Goal: Task Accomplishment & Management: Complete application form

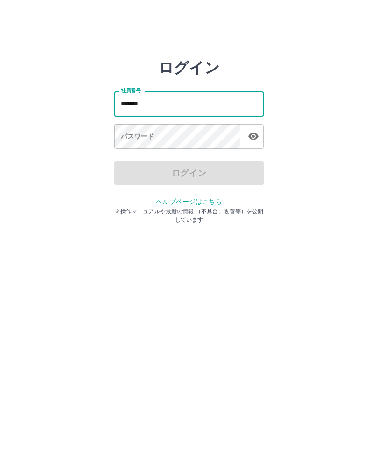
type input "*******"
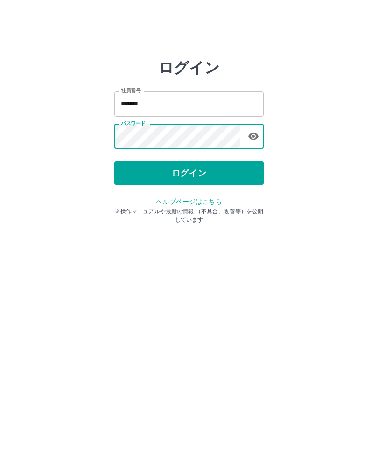
click at [141, 166] on button "ログイン" at bounding box center [188, 173] width 149 height 23
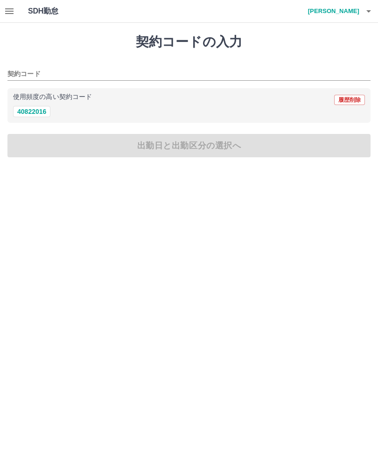
click at [29, 111] on button "40822016" at bounding box center [31, 111] width 37 height 11
type input "********"
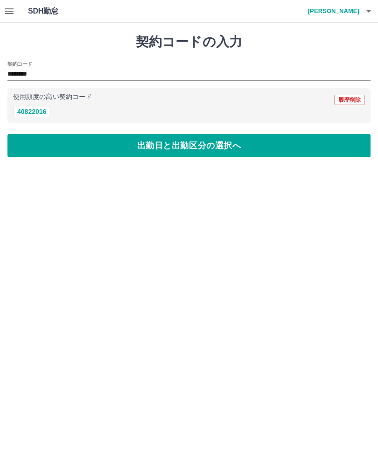
click at [18, 141] on button "出勤日と出勤区分の選択へ" at bounding box center [188, 145] width 363 height 23
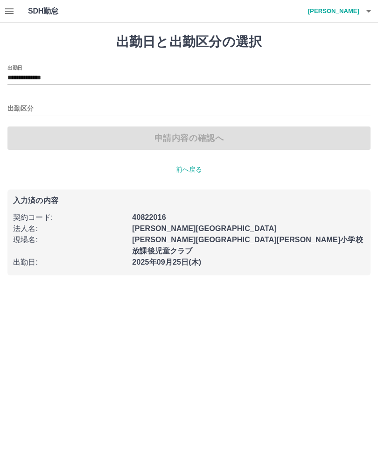
click at [18, 80] on input "**********" at bounding box center [188, 78] width 363 height 12
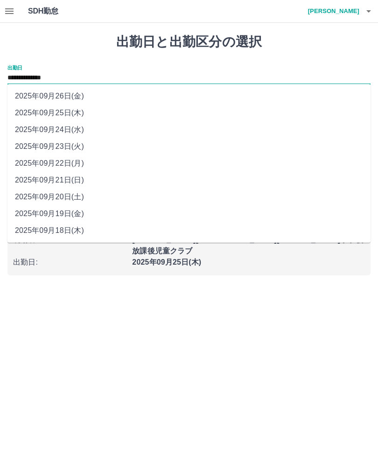
click at [31, 131] on li "2025年09月24日(水)" at bounding box center [188, 129] width 363 height 17
type input "**********"
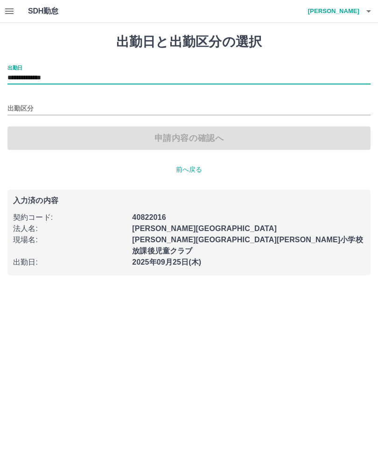
click at [34, 109] on input "出勤区分" at bounding box center [188, 109] width 363 height 12
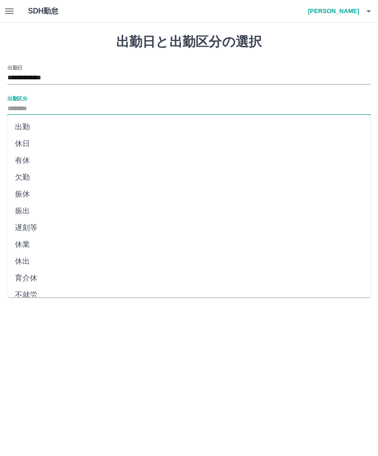
click at [40, 162] on li "有休" at bounding box center [188, 160] width 363 height 17
type input "**"
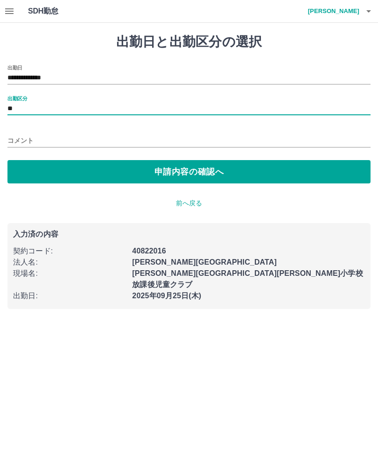
click at [263, 169] on button "申請内容の確認へ" at bounding box center [188, 171] width 363 height 23
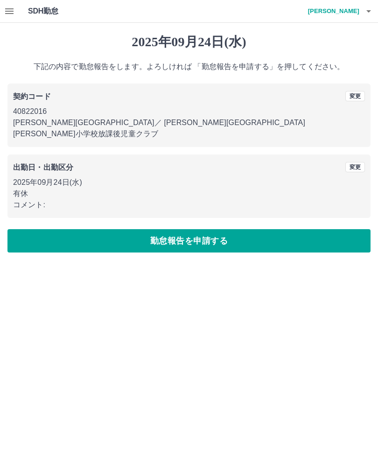
click at [263, 229] on button "勤怠報告を申請する" at bounding box center [188, 240] width 363 height 23
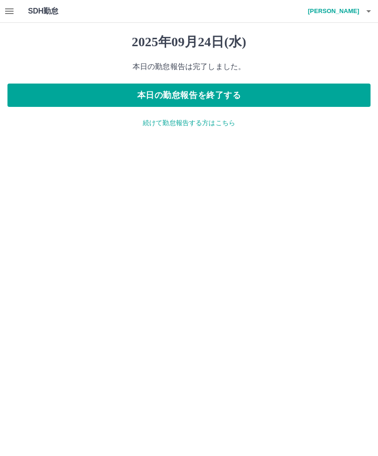
click at [25, 99] on button "本日の勤怠報告を終了する" at bounding box center [188, 95] width 363 height 23
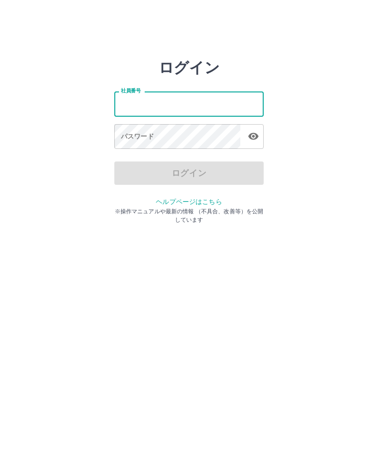
click at [244, 107] on input "社員番号" at bounding box center [188, 104] width 149 height 25
type input "*******"
click at [137, 139] on div "パスワード パスワード" at bounding box center [188, 137] width 149 height 26
click at [137, 138] on div "パスワード パスワード" at bounding box center [188, 137] width 149 height 26
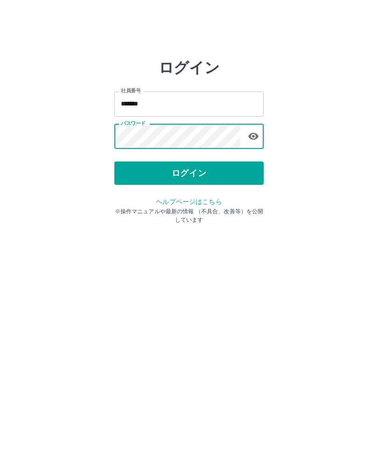
click at [126, 167] on button "ログイン" at bounding box center [188, 173] width 149 height 23
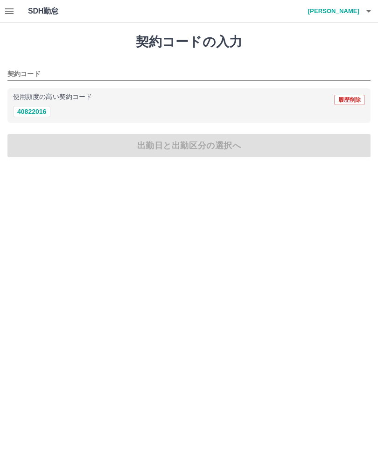
click at [352, 15] on h4 "髙田　賢一" at bounding box center [332, 11] width 56 height 22
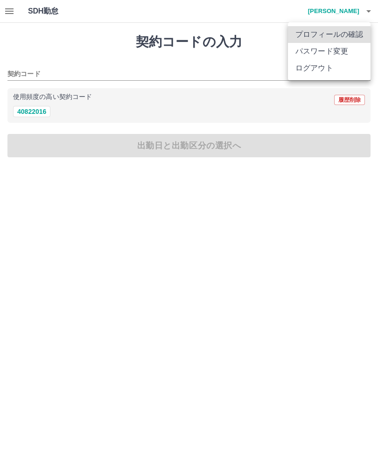
click at [349, 33] on li "プロフィールの確認" at bounding box center [329, 34] width 83 height 17
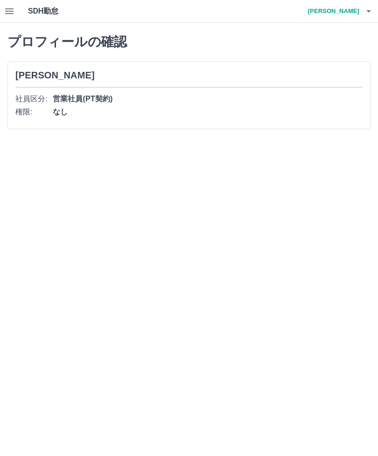
click at [350, 14] on h4 "髙田　賢一" at bounding box center [332, 11] width 56 height 22
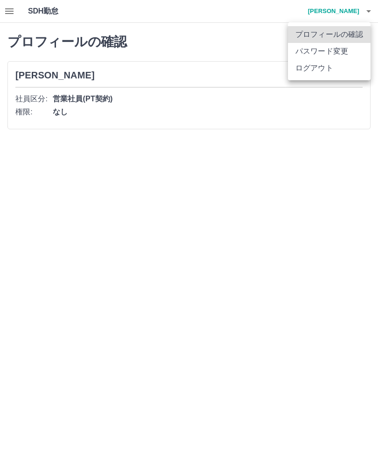
click at [210, 42] on div at bounding box center [189, 228] width 378 height 456
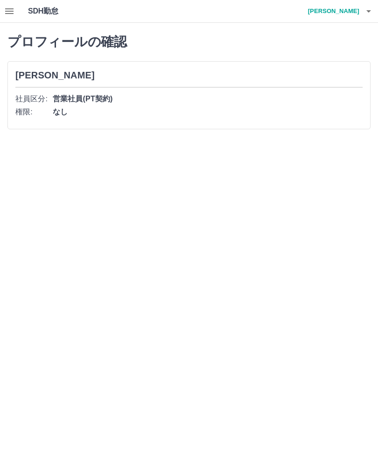
click at [49, 13] on h1 "SDH勤怠" at bounding box center [58, 11] width 61 height 22
click at [49, 10] on h1 "SDH勤怠" at bounding box center [58, 11] width 61 height 22
click at [49, 11] on h1 "SDH勤怠" at bounding box center [58, 11] width 61 height 22
click at [6, 10] on icon "button" at bounding box center [9, 11] width 11 height 11
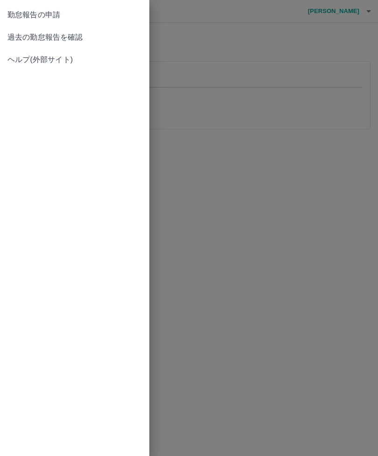
click at [21, 34] on span "過去の勤怠報告を確認" at bounding box center [74, 37] width 135 height 11
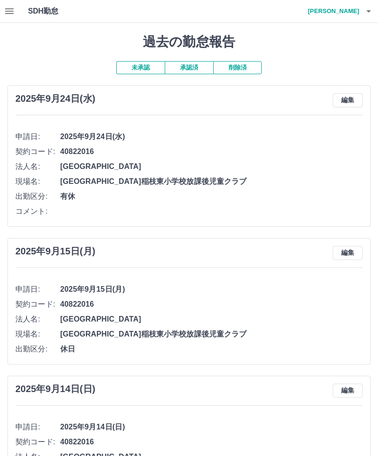
click at [147, 64] on button "未承認" at bounding box center [140, 67] width 49 height 13
click at [185, 68] on button "承認済" at bounding box center [189, 67] width 49 height 13
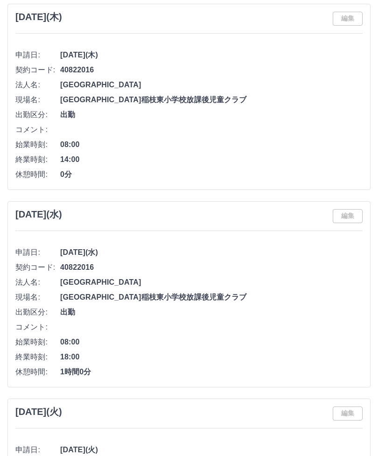
scroll to position [4528, 0]
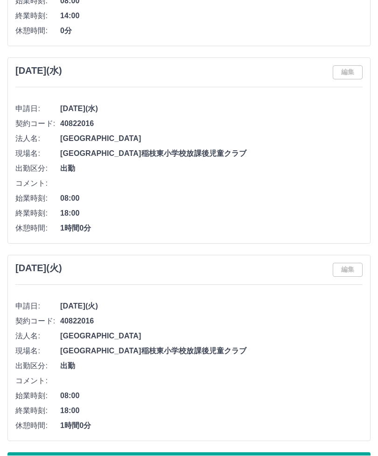
click at [43, 456] on button "もっと見る" at bounding box center [188, 464] width 363 height 23
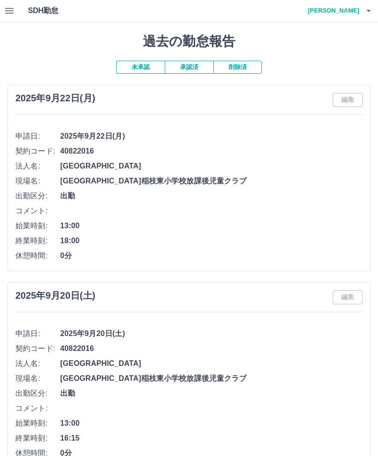
scroll to position [0, 0]
click at [15, 16] on button "button" at bounding box center [9, 11] width 19 height 22
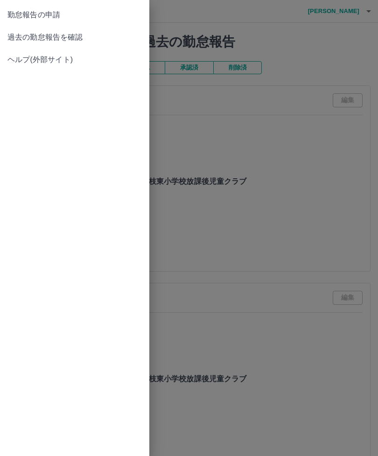
click at [15, 19] on span "勤怠報告の申請" at bounding box center [74, 14] width 135 height 11
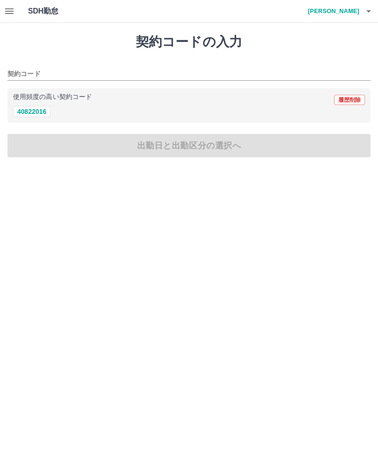
click at [358, 8] on h4 "髙田　賢一" at bounding box center [332, 11] width 56 height 22
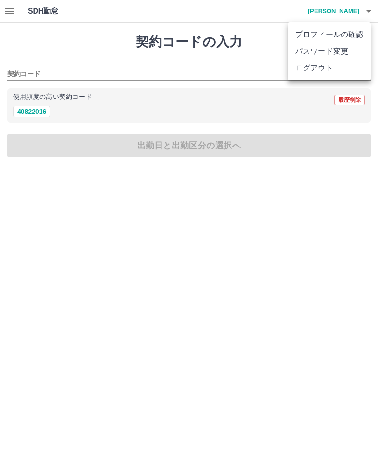
click at [335, 66] on li "ログアウト" at bounding box center [329, 68] width 83 height 17
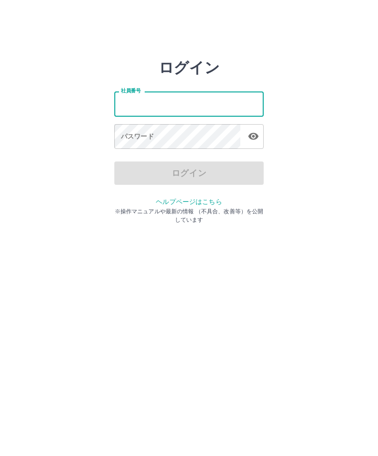
click at [141, 133] on div "パスワード パスワード" at bounding box center [188, 137] width 149 height 26
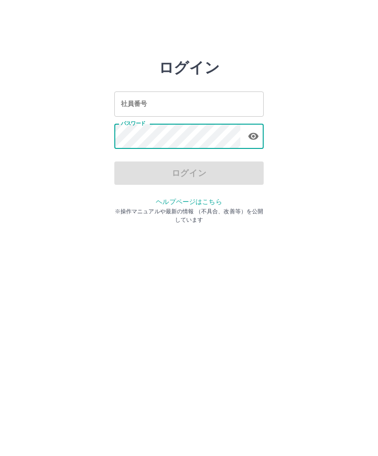
click at [137, 110] on input "社員番号" at bounding box center [188, 104] width 149 height 25
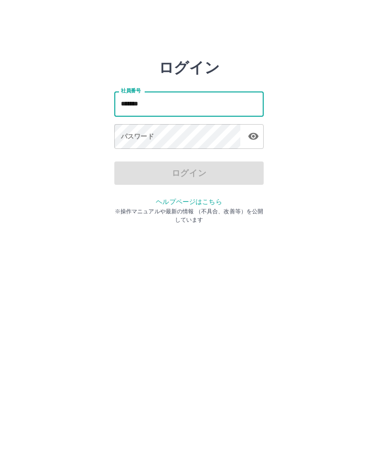
click at [139, 141] on div "パスワード パスワード" at bounding box center [188, 137] width 149 height 26
click at [135, 139] on div "パスワード パスワード" at bounding box center [188, 137] width 149 height 26
click at [136, 139] on div "パスワード パスワード" at bounding box center [188, 137] width 149 height 26
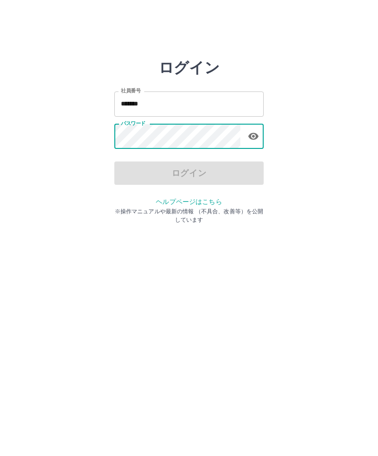
click at [156, 109] on input "*******" at bounding box center [188, 104] width 149 height 25
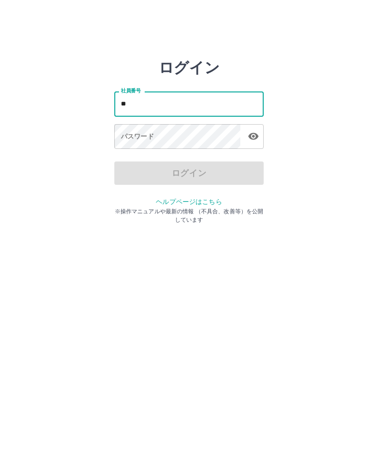
type input "*"
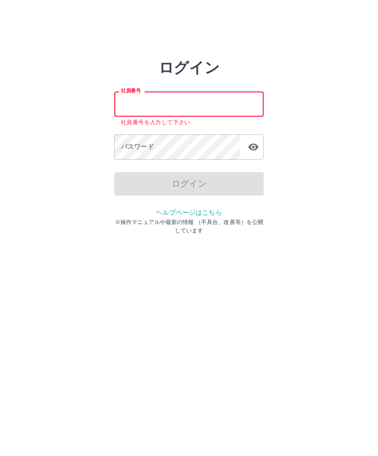
type input "*"
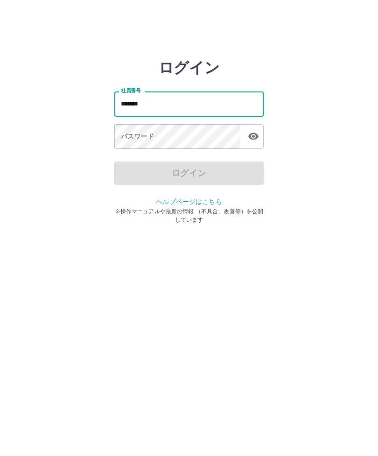
type input "*******"
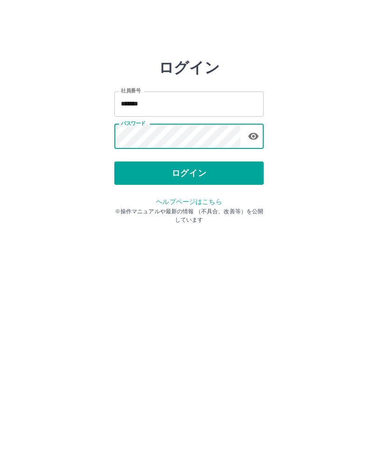
click at [204, 178] on button "ログイン" at bounding box center [188, 173] width 149 height 23
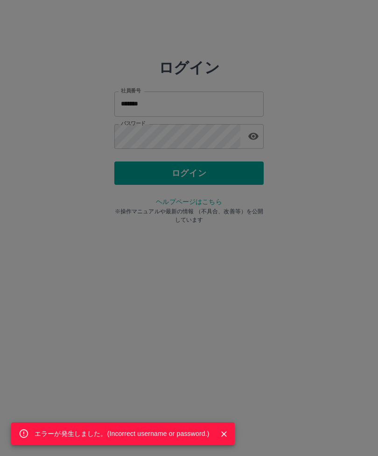
click at [192, 170] on div "エラーが発生しました。( Incorrect username or password. )" at bounding box center [189, 228] width 378 height 456
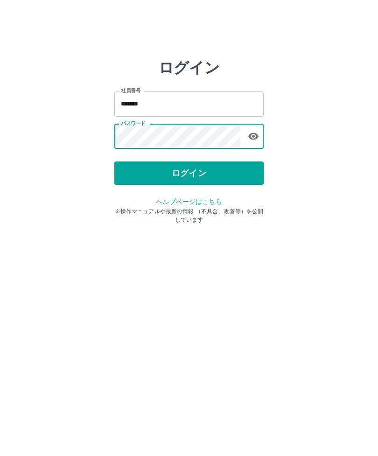
click at [200, 174] on button "ログイン" at bounding box center [188, 173] width 149 height 23
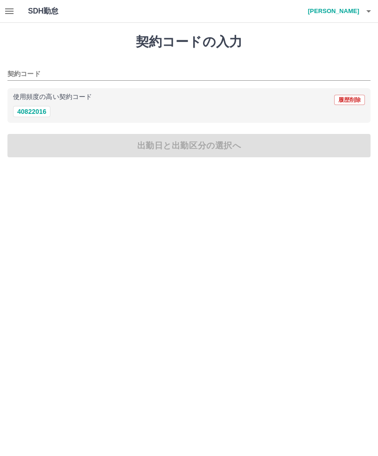
click at [47, 22] on div "SDH勤怠 [PERSON_NAME]" at bounding box center [189, 11] width 378 height 23
click at [17, 7] on button "button" at bounding box center [9, 11] width 19 height 22
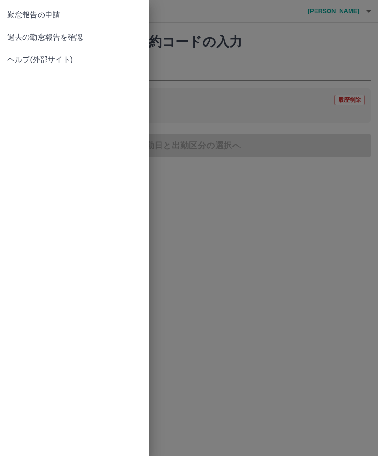
click at [82, 33] on span "過去の勤怠報告を確認" at bounding box center [74, 37] width 135 height 11
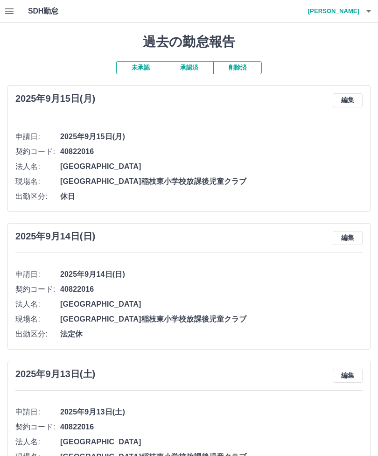
click at [196, 68] on button "承認済" at bounding box center [189, 67] width 49 height 13
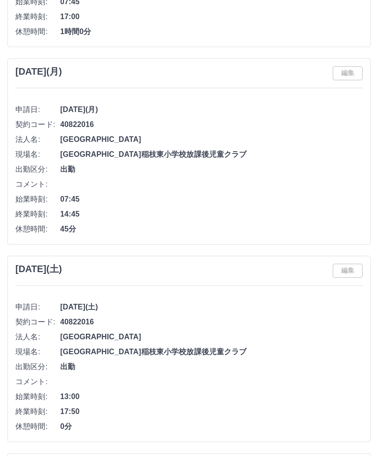
scroll to position [4483, 0]
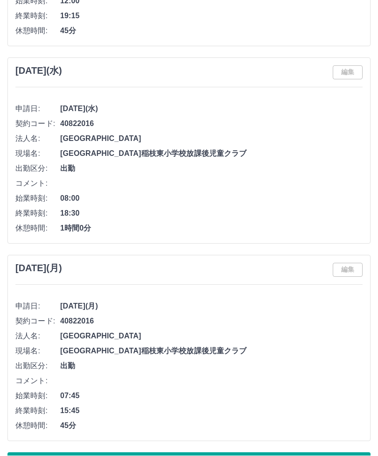
click at [226, 456] on button "もっと見る" at bounding box center [188, 464] width 363 height 23
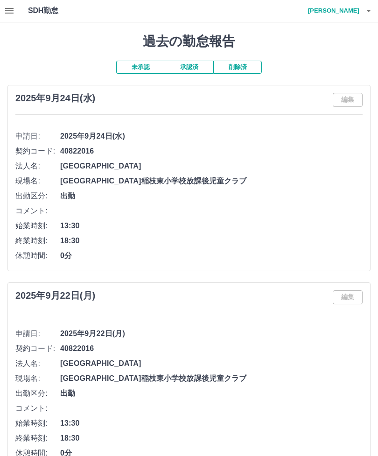
scroll to position [0, 0]
click at [359, 10] on h4 "山田　孫光" at bounding box center [332, 11] width 56 height 22
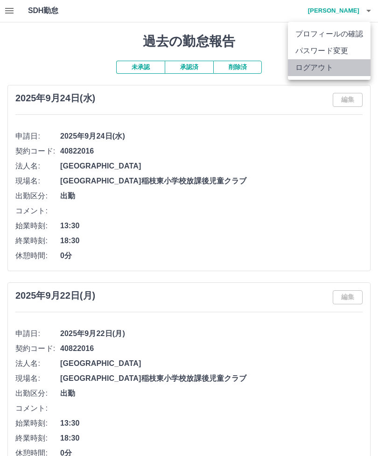
click at [341, 72] on li "ログアウト" at bounding box center [329, 67] width 83 height 17
